Goal: Task Accomplishment & Management: Complete application form

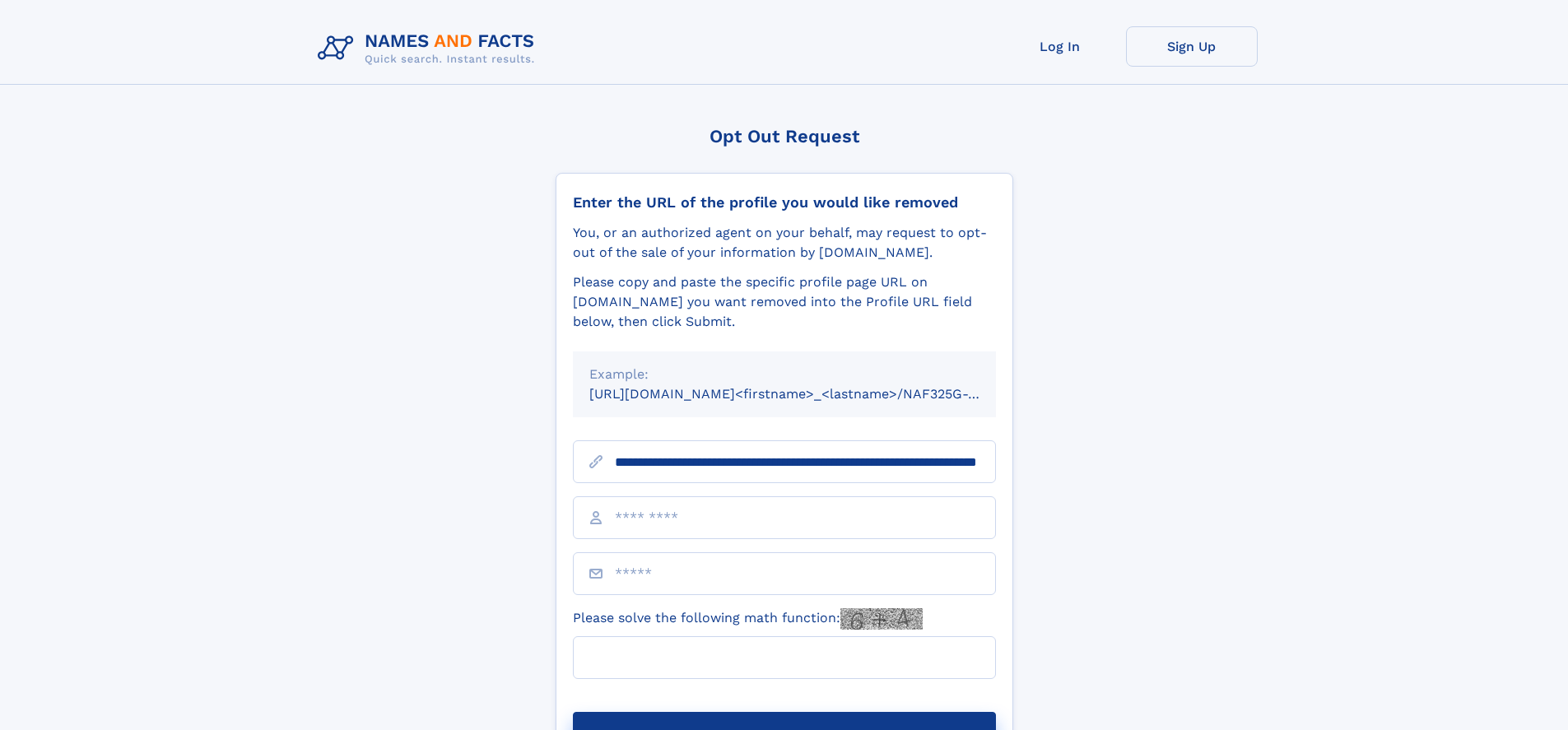
scroll to position [0, 167]
type input "**********"
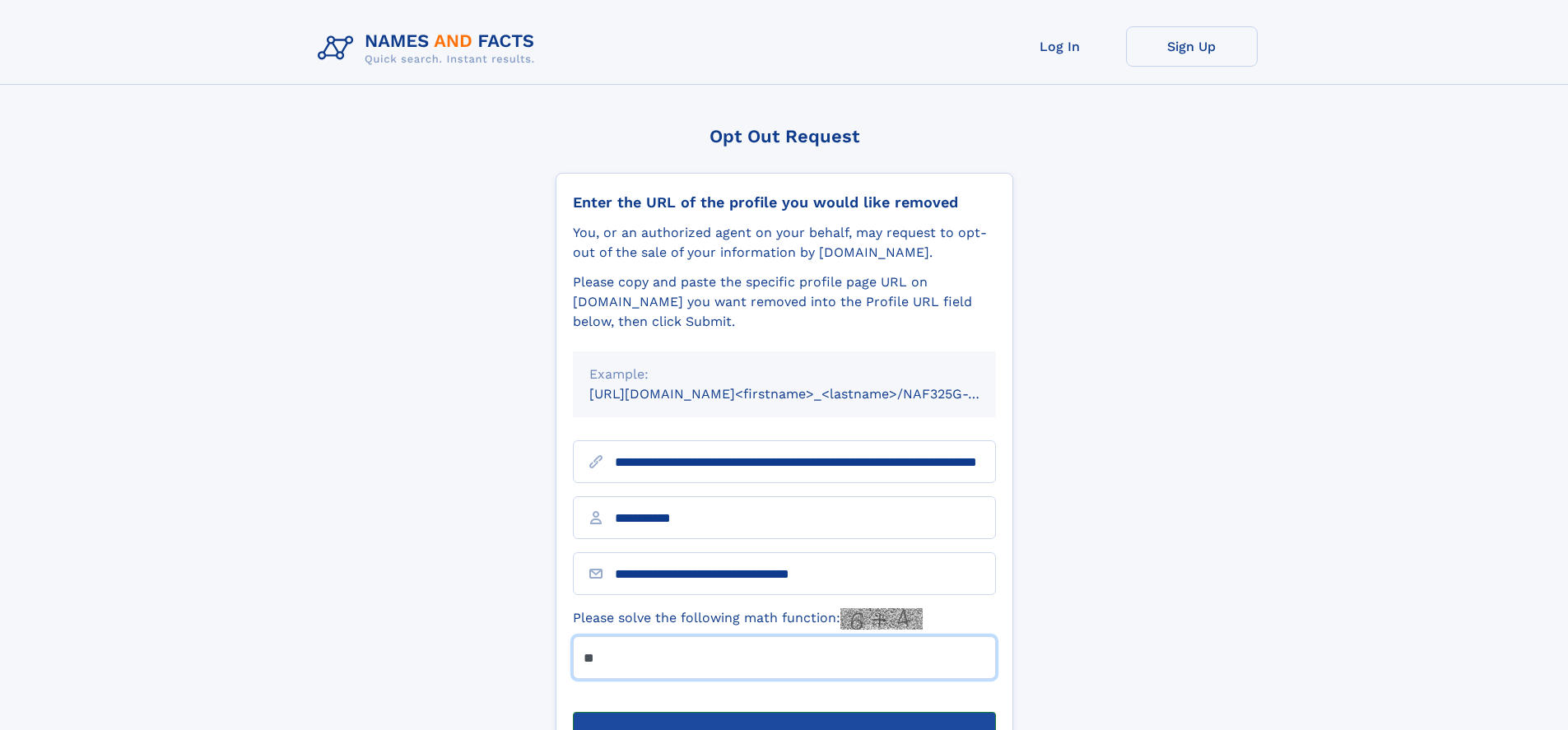
type input "**"
click at [784, 712] on button "Submit Opt Out Request" at bounding box center [784, 738] width 423 height 52
